Goal: Complete application form

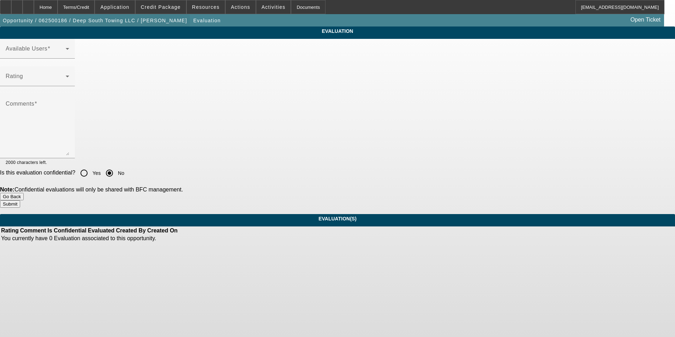
drag, startPoint x: 66, startPoint y: 6, endPoint x: 70, endPoint y: 16, distance: 10.2
click at [58, 6] on div "Home" at bounding box center [46, 7] width 24 height 14
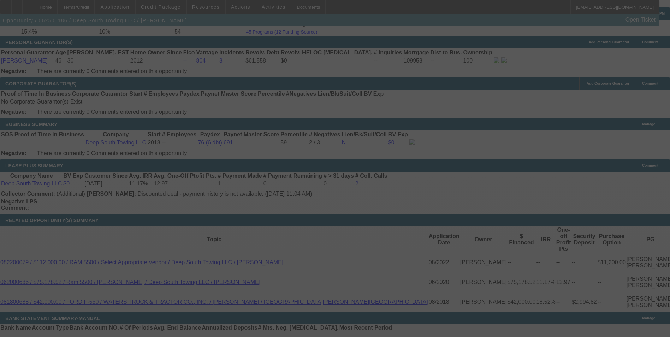
scroll to position [1064, 0]
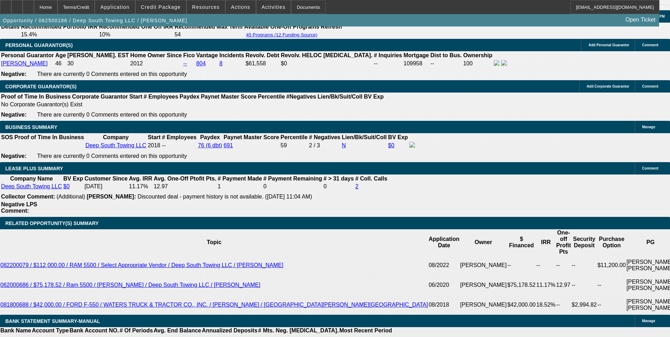
select select "0"
select select "2"
select select "0"
select select "2"
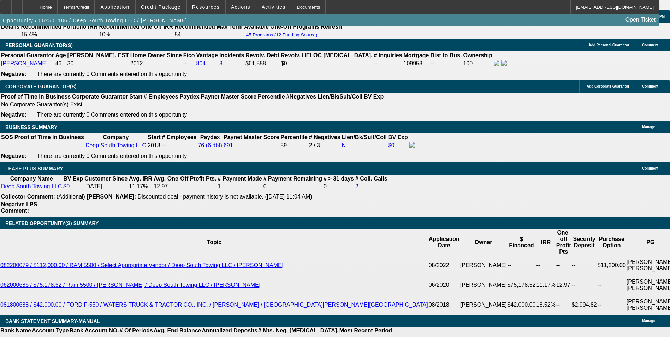
select select "0"
select select "2"
select select "0"
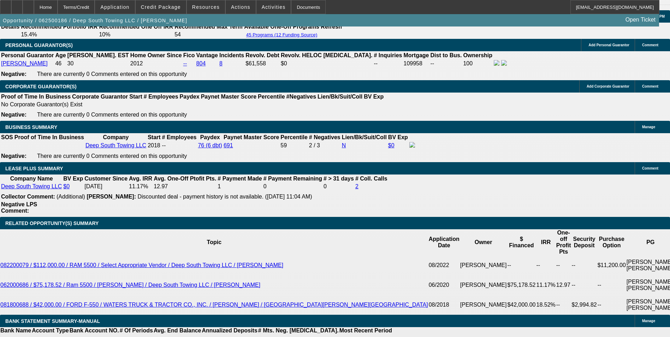
select select "2"
select select "0"
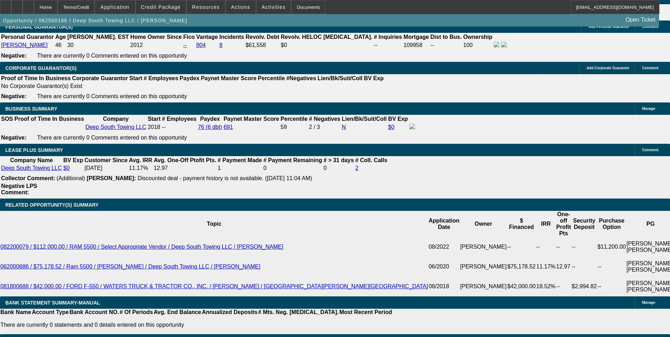
select select "1"
select select "2"
select select "6"
select select "1"
select select "2"
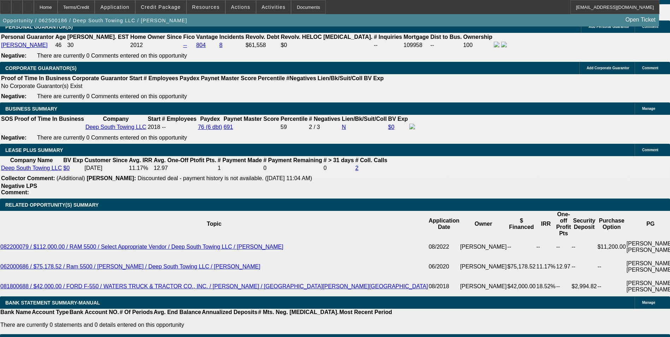
select select "6"
select select "1"
select select "2"
select select "6"
select select "1"
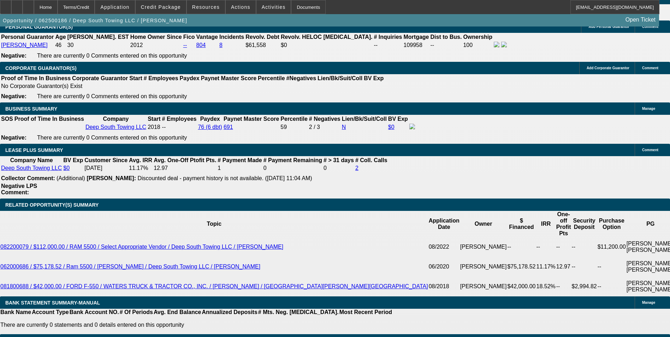
select select "2"
select select "6"
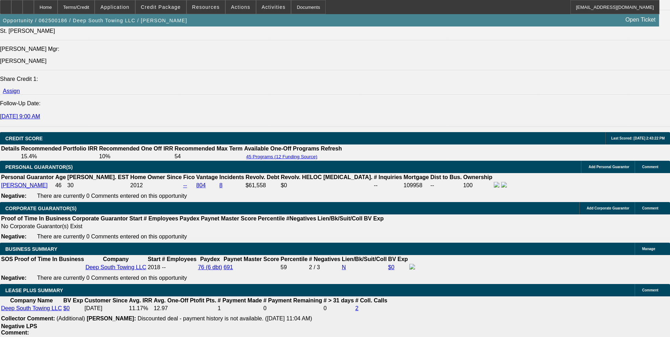
scroll to position [1047, 0]
